Goal: Task Accomplishment & Management: Manage account settings

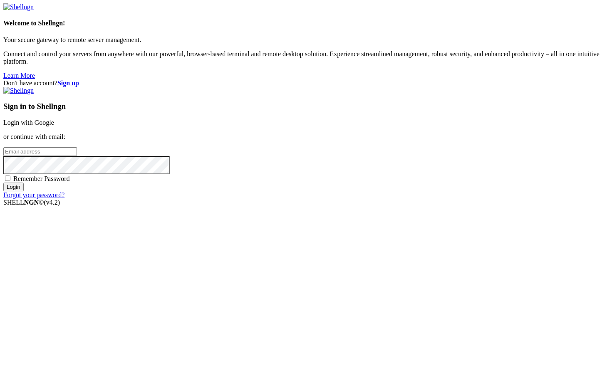
click at [365, 192] on div "Sign in to Shellngn Login with Google or continue with email: Remember Password…" at bounding box center [306, 143] width 606 height 112
click at [77, 156] on input "email" at bounding box center [40, 151] width 74 height 9
type input "[EMAIL_ADDRESS][DOMAIN_NAME]"
click at [24, 191] on input "Login" at bounding box center [13, 187] width 20 height 9
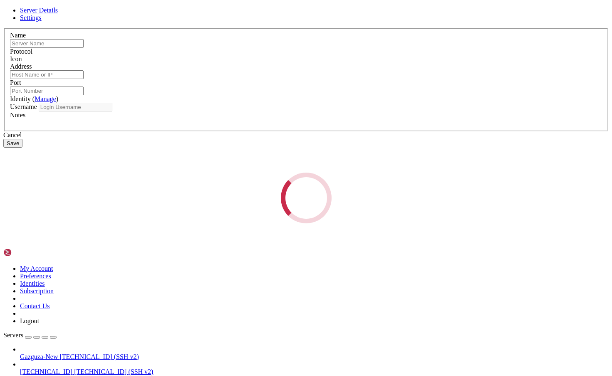
type input "Gazguza-New"
type input "[TECHNICAL_ID]"
type input "22"
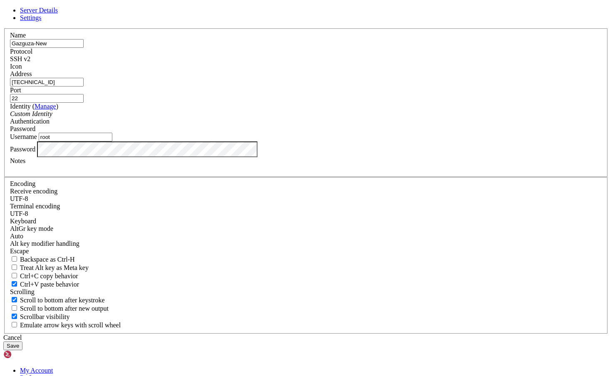
click at [292, 118] on div "Custom Identity" at bounding box center [306, 113] width 592 height 7
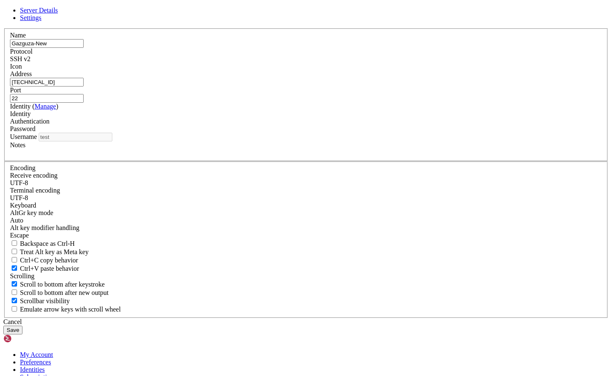
click at [281, 118] on div "Identity" at bounding box center [306, 113] width 592 height 7
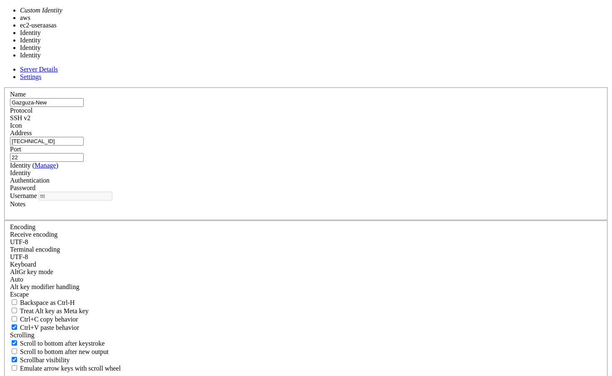
click at [287, 177] on div "Identity" at bounding box center [306, 172] width 592 height 7
type input "[EMAIL_ADDRESS][DOMAIN_NAME]"
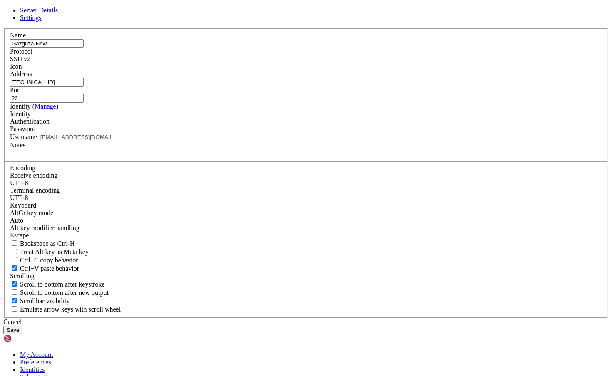
click at [355, 318] on div "Cancel" at bounding box center [306, 321] width 606 height 7
